Goal: Task Accomplishment & Management: Manage account settings

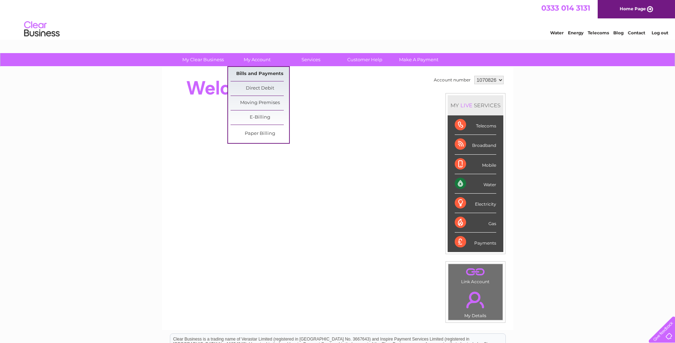
click at [259, 72] on link "Bills and Payments" at bounding box center [259, 74] width 58 height 14
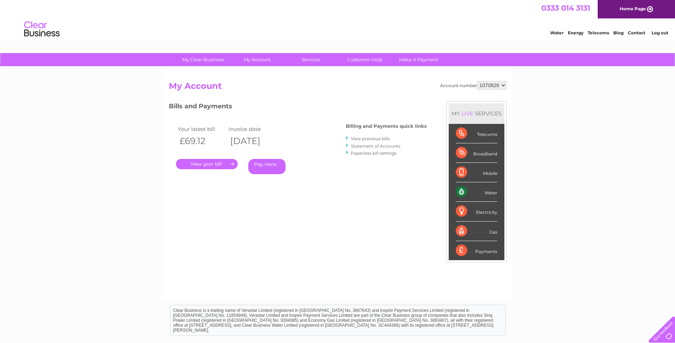
click at [211, 164] on link "." at bounding box center [207, 164] width 62 height 10
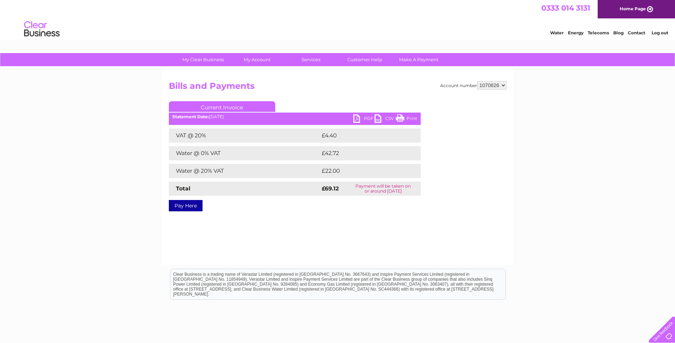
click at [363, 115] on link "PDF" at bounding box center [363, 119] width 21 height 10
